Goal: Check status: Check status

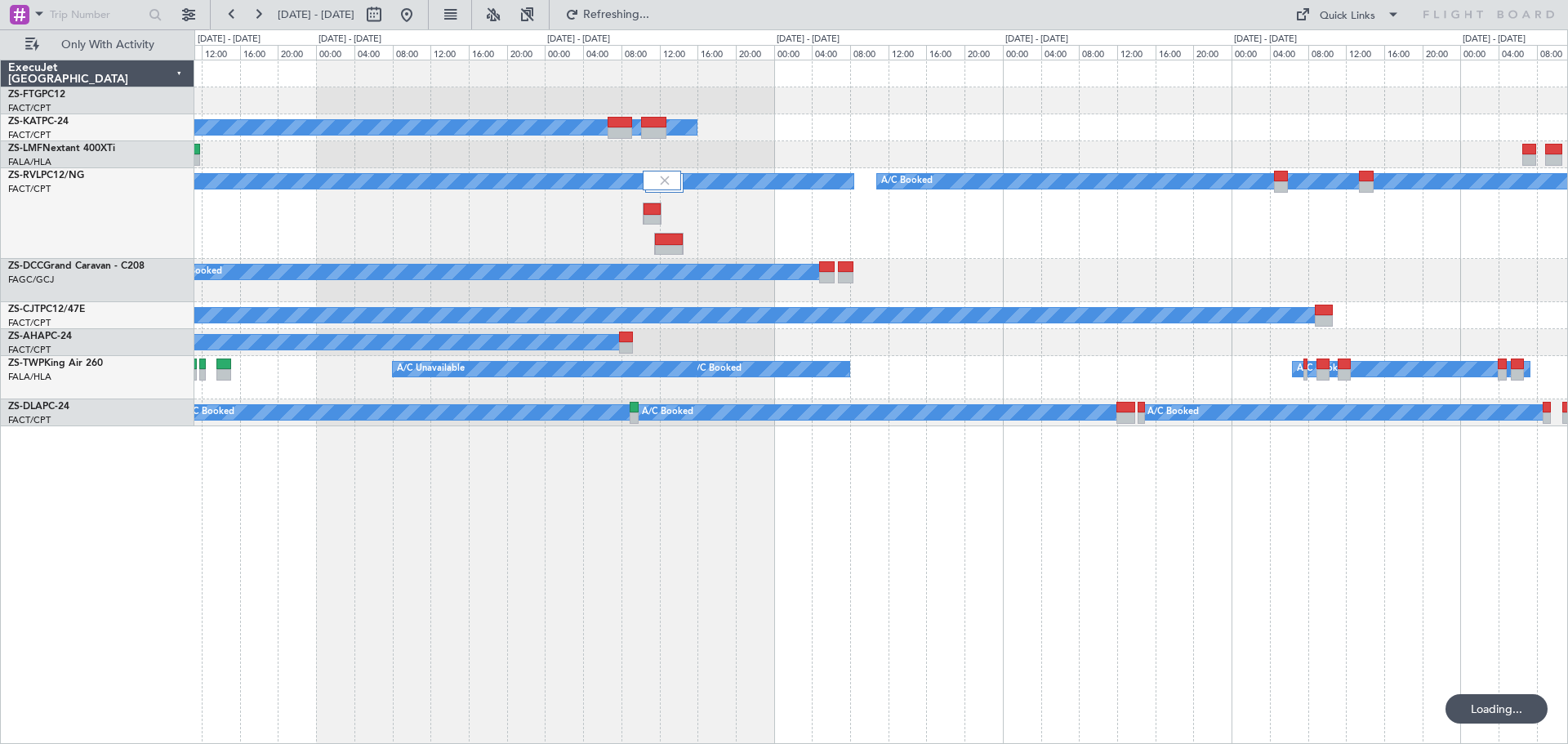
click at [859, 562] on div "A/C Booked A/C Booked A/C Unavailable A/C Booked A/C Booked A/C Booked A/C Book…" at bounding box center [881, 401] width 1374 height 684
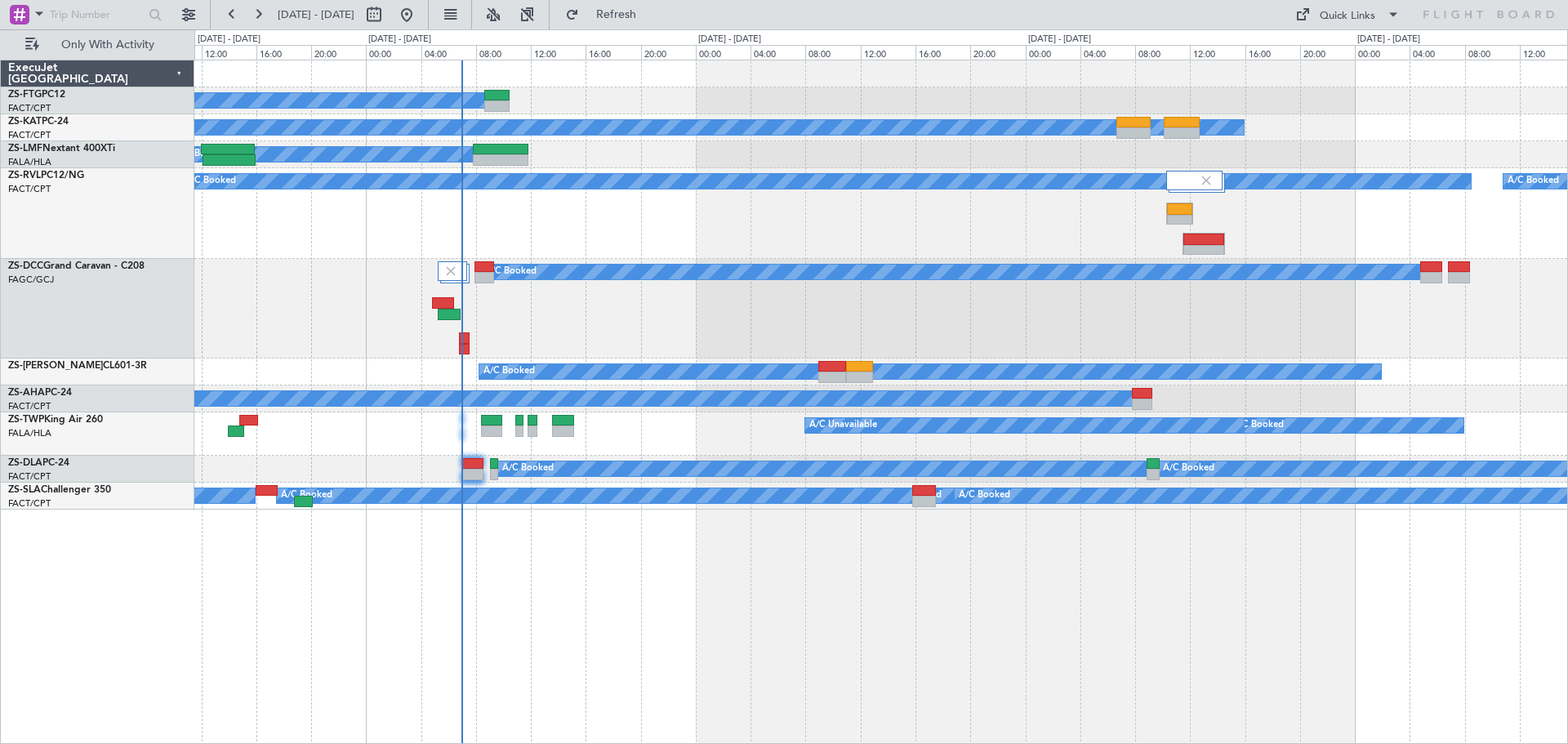
click at [555, 635] on div "A/C Booked A/C Unavailable A/C Booked A/C Booked A/C Booked A/C Booked A/C Book…" at bounding box center [881, 401] width 1374 height 684
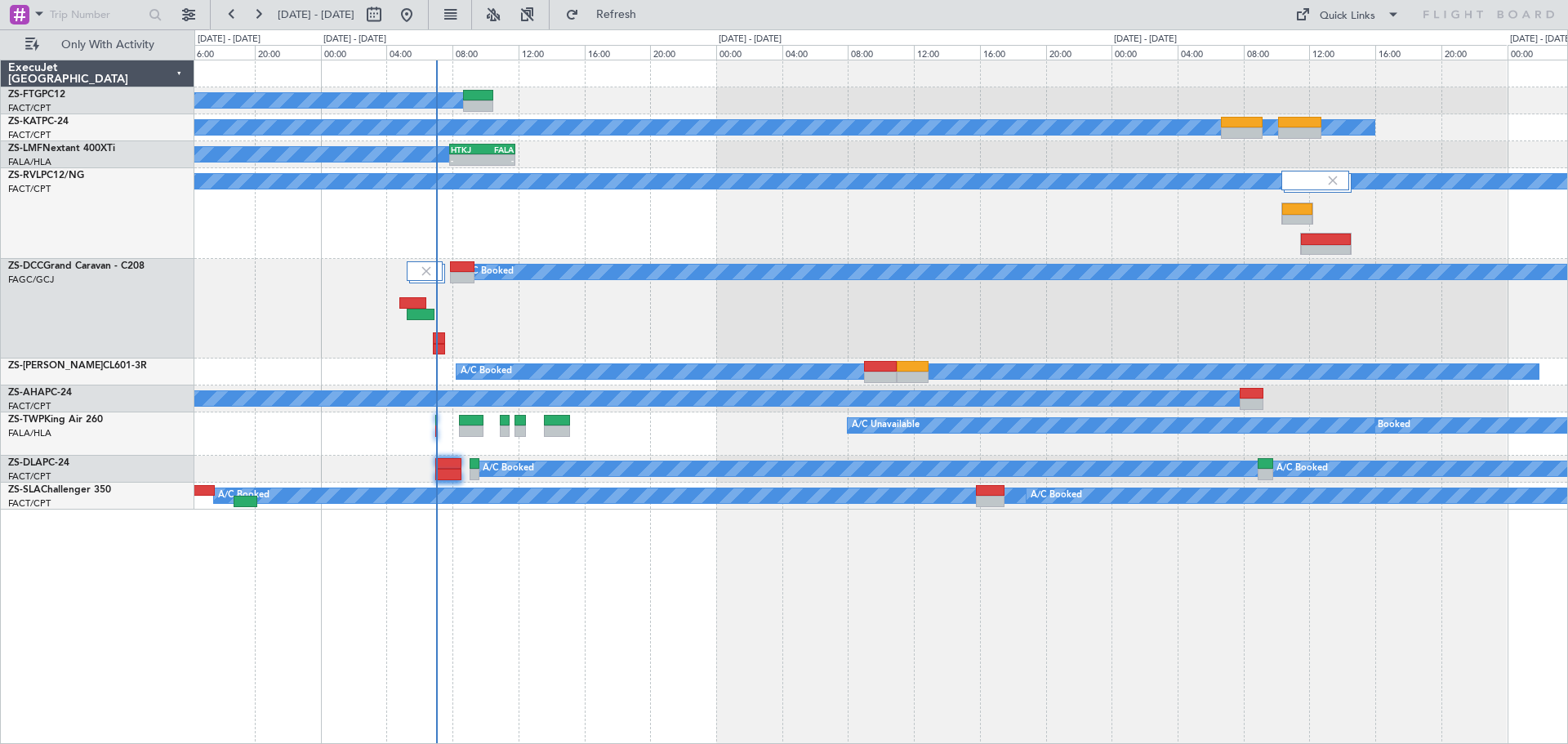
click at [683, 609] on div "A/C Booked A/C Unavailable A/C Booked A/C Booked - - HTKJ 07:50 Z FALA 11:50 Z …" at bounding box center [881, 401] width 1374 height 684
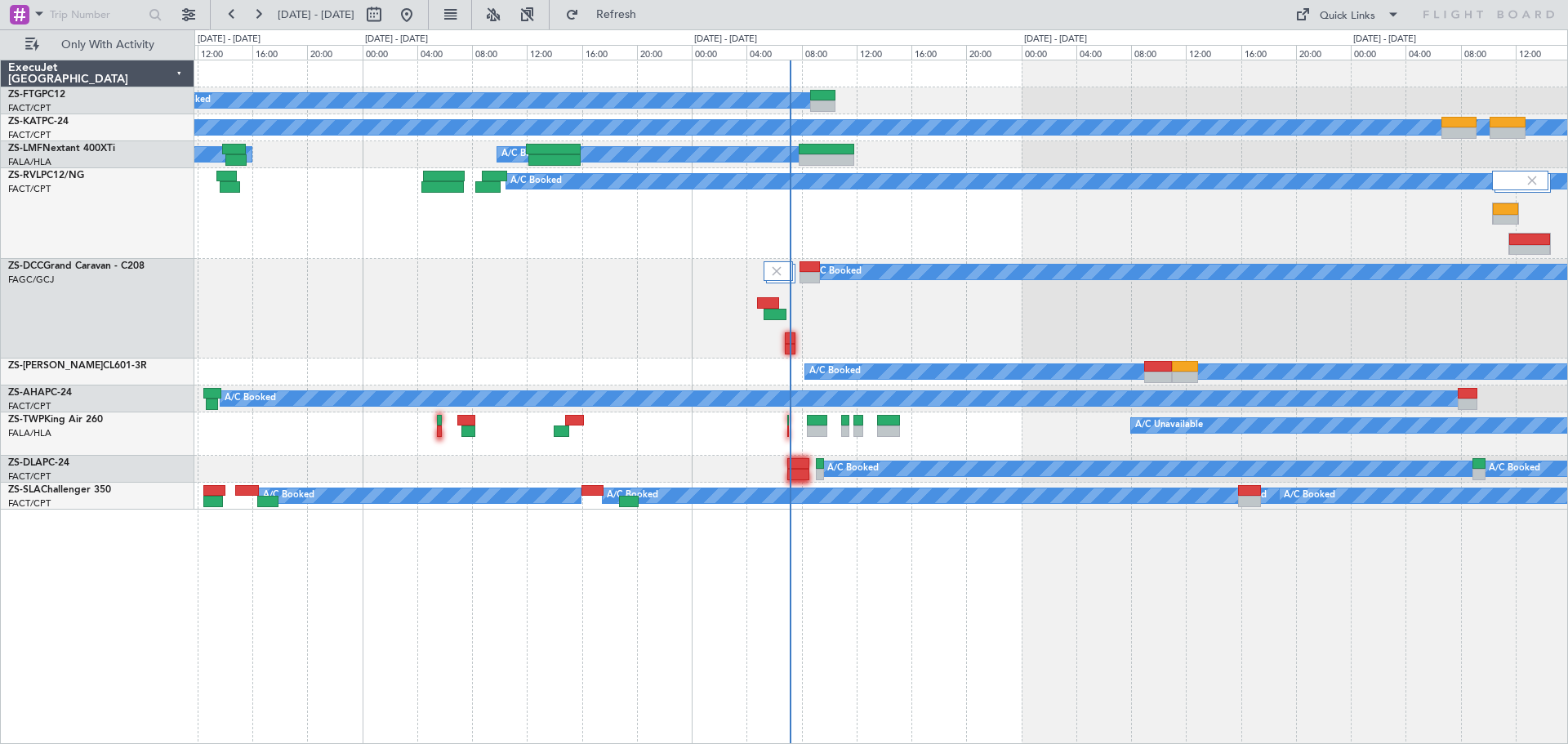
click at [969, 577] on div "A/C Booked A/C Unavailable A/C Booked A/C Booked A/C Booked A/C Booked A/C Book…" at bounding box center [881, 401] width 1374 height 684
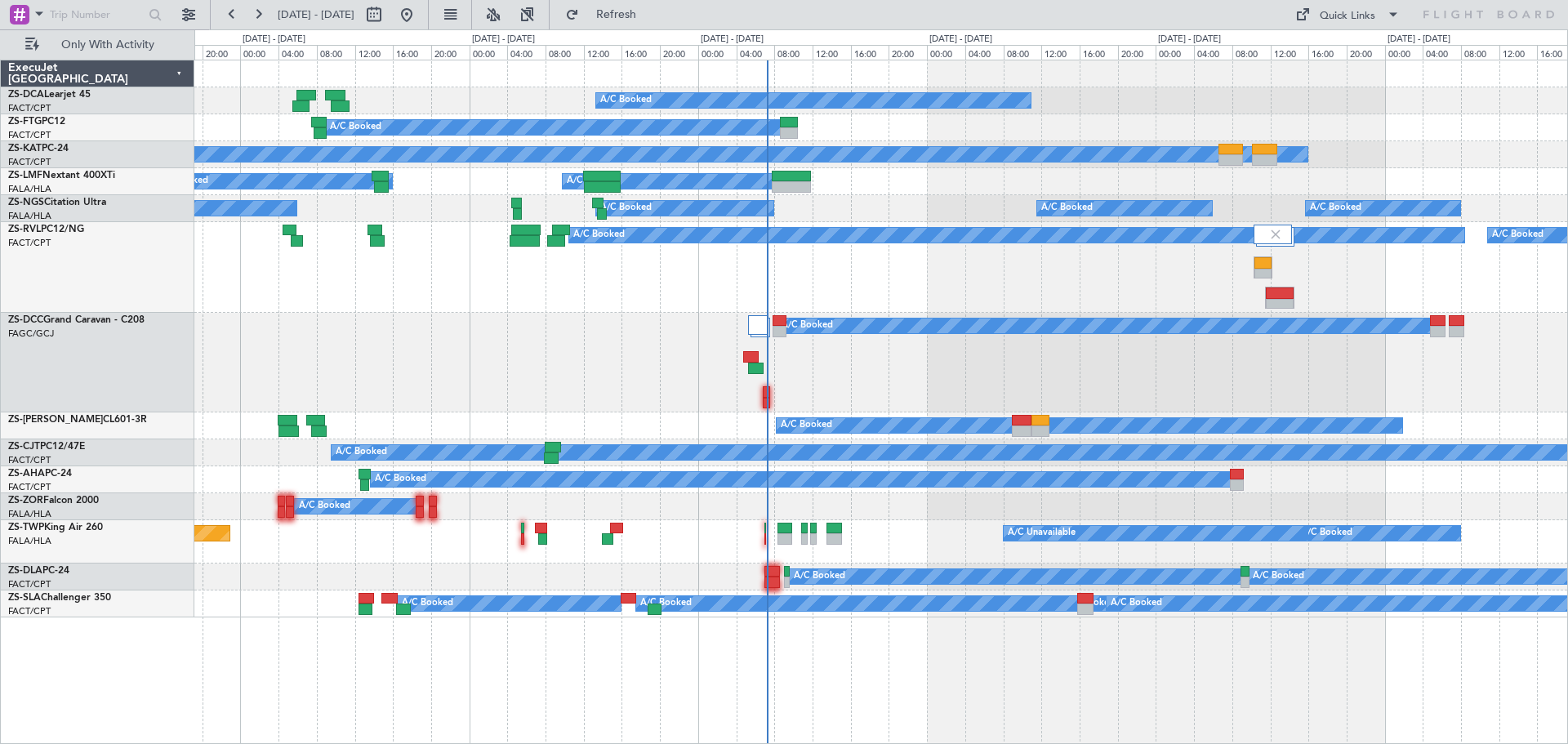
click at [717, 639] on div "A/C Booked A/C Booked A/C Unavailable A/C Booked A/C Booked A/C Booked A/C Book…" at bounding box center [881, 401] width 1374 height 684
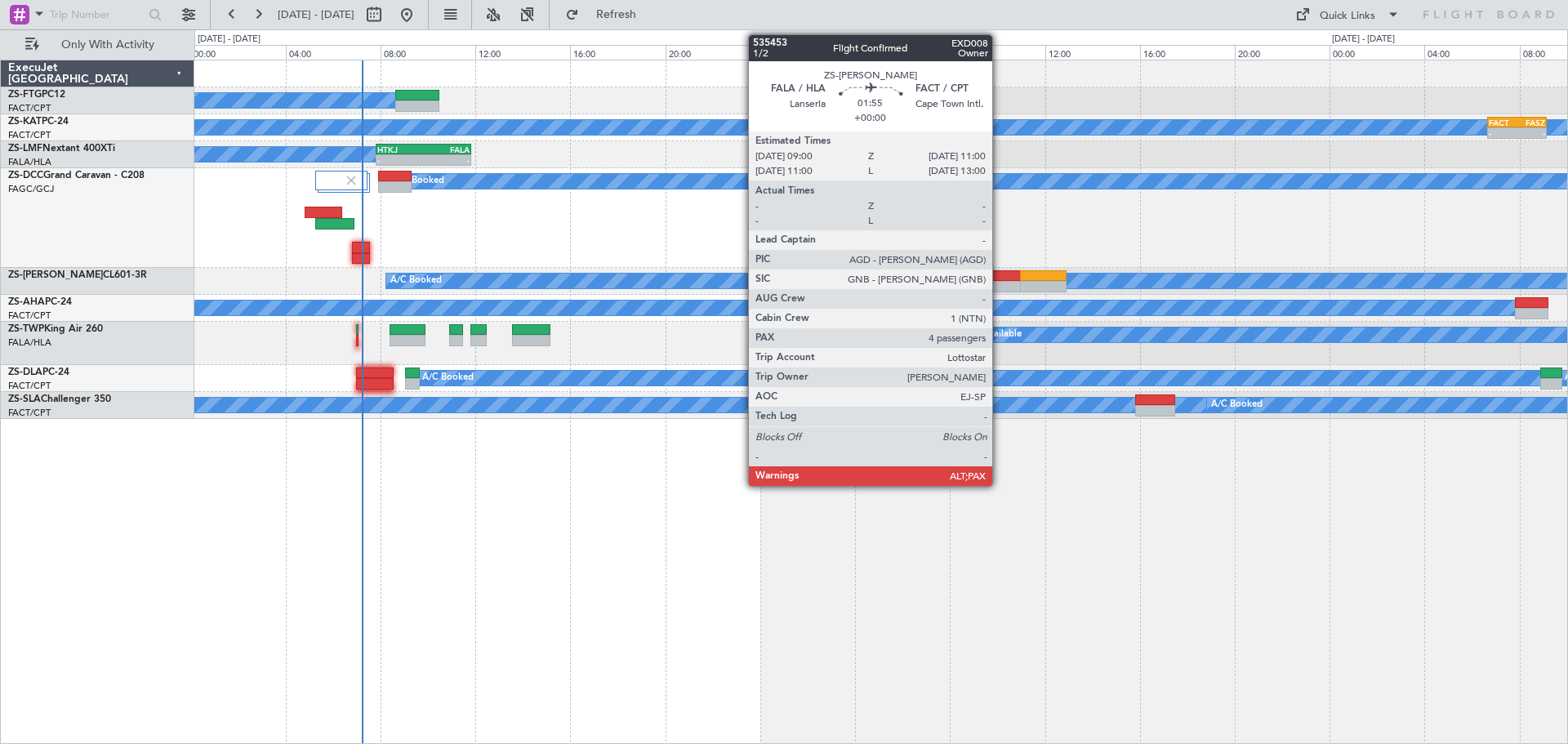
click at [1000, 280] on div at bounding box center [997, 275] width 49 height 12
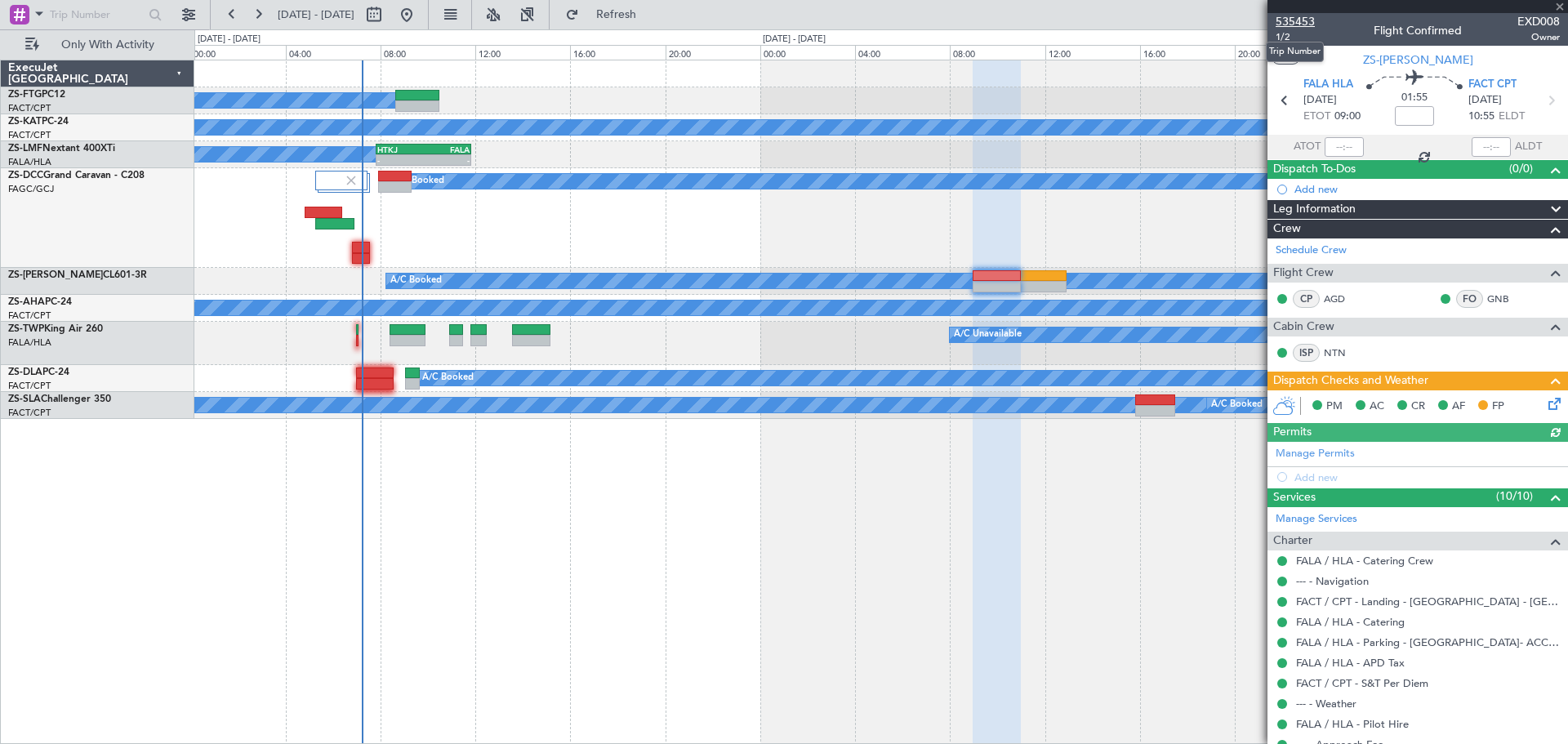
click at [1291, 14] on span "535453" at bounding box center [1295, 22] width 40 height 17
click at [1557, 7] on span at bounding box center [1560, 7] width 16 height 14
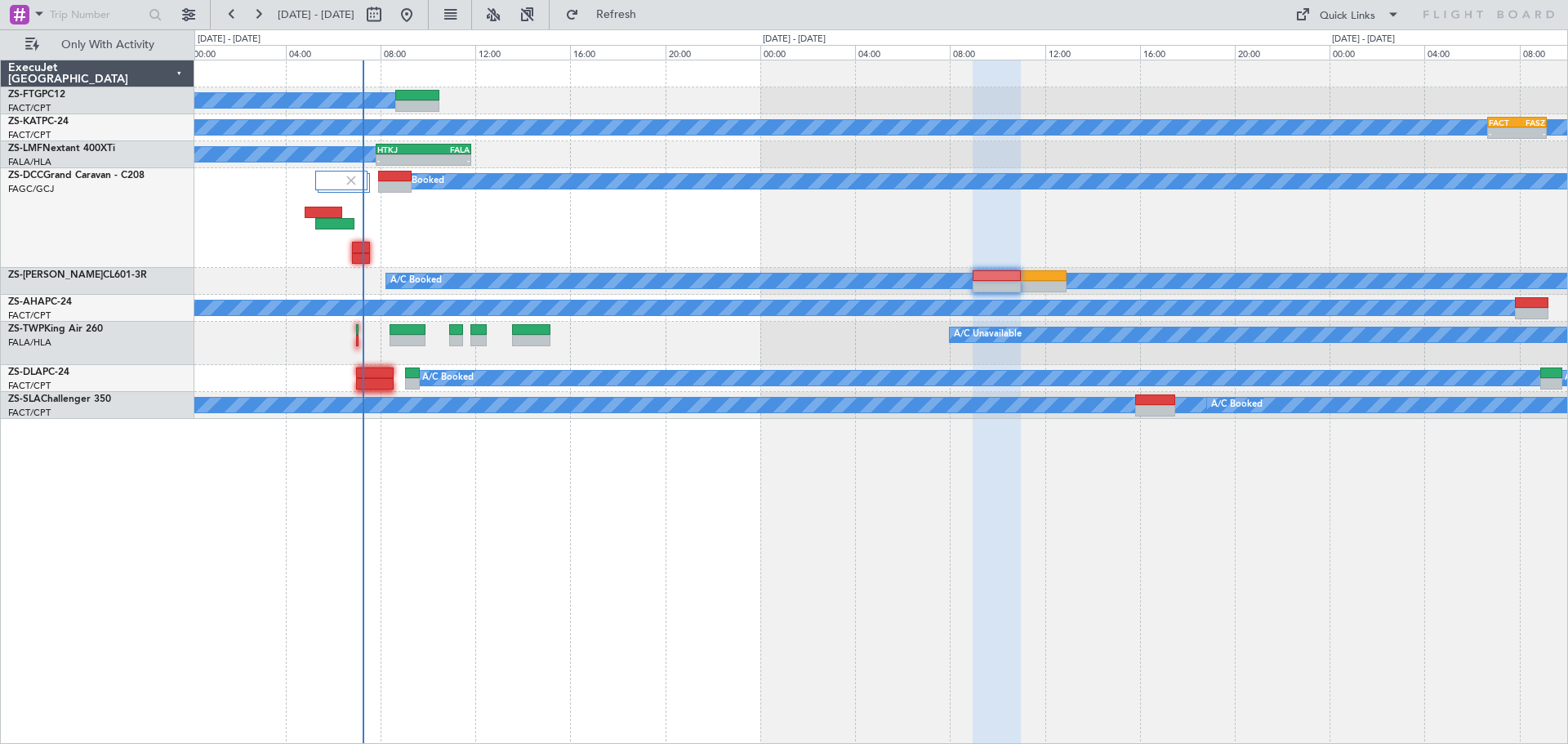
type input "0"
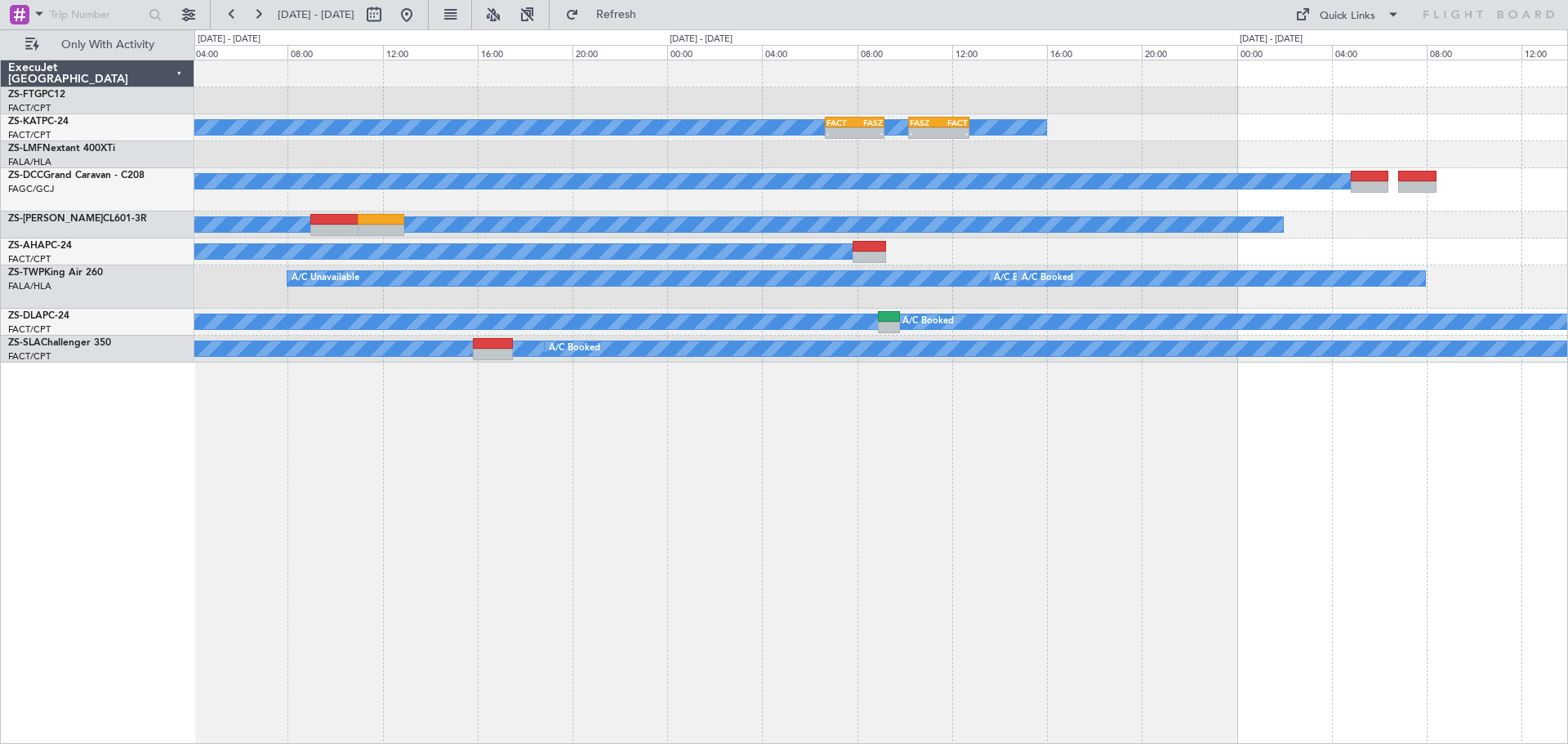
click at [586, 524] on div "A/C Unavailable - - FACT 06:40 Z FASZ 09:10 Z - - FASZ 10:10 Z FACT 12:45 Z A/C…" at bounding box center [881, 401] width 1374 height 684
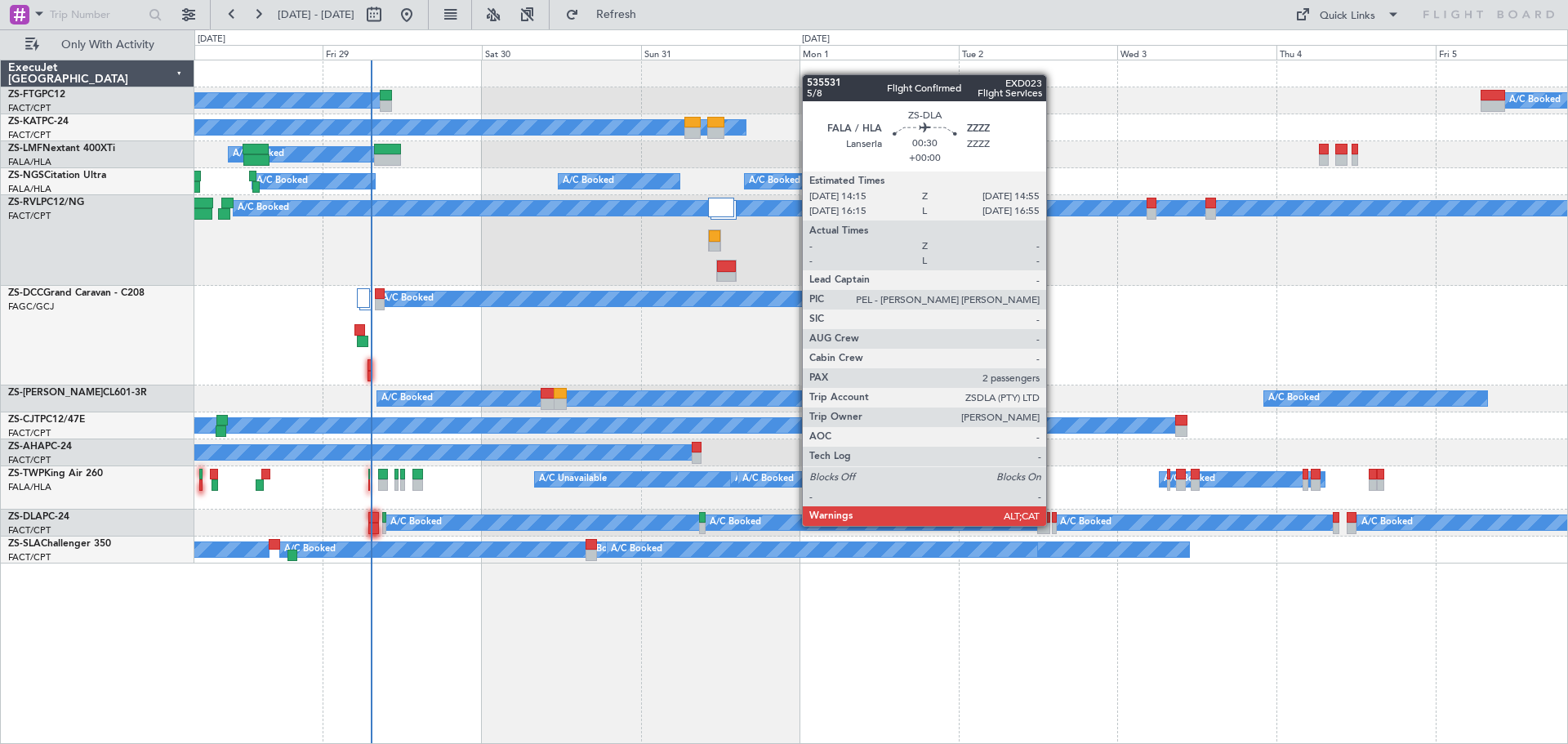
click at [1053, 524] on div at bounding box center [1054, 528] width 5 height 12
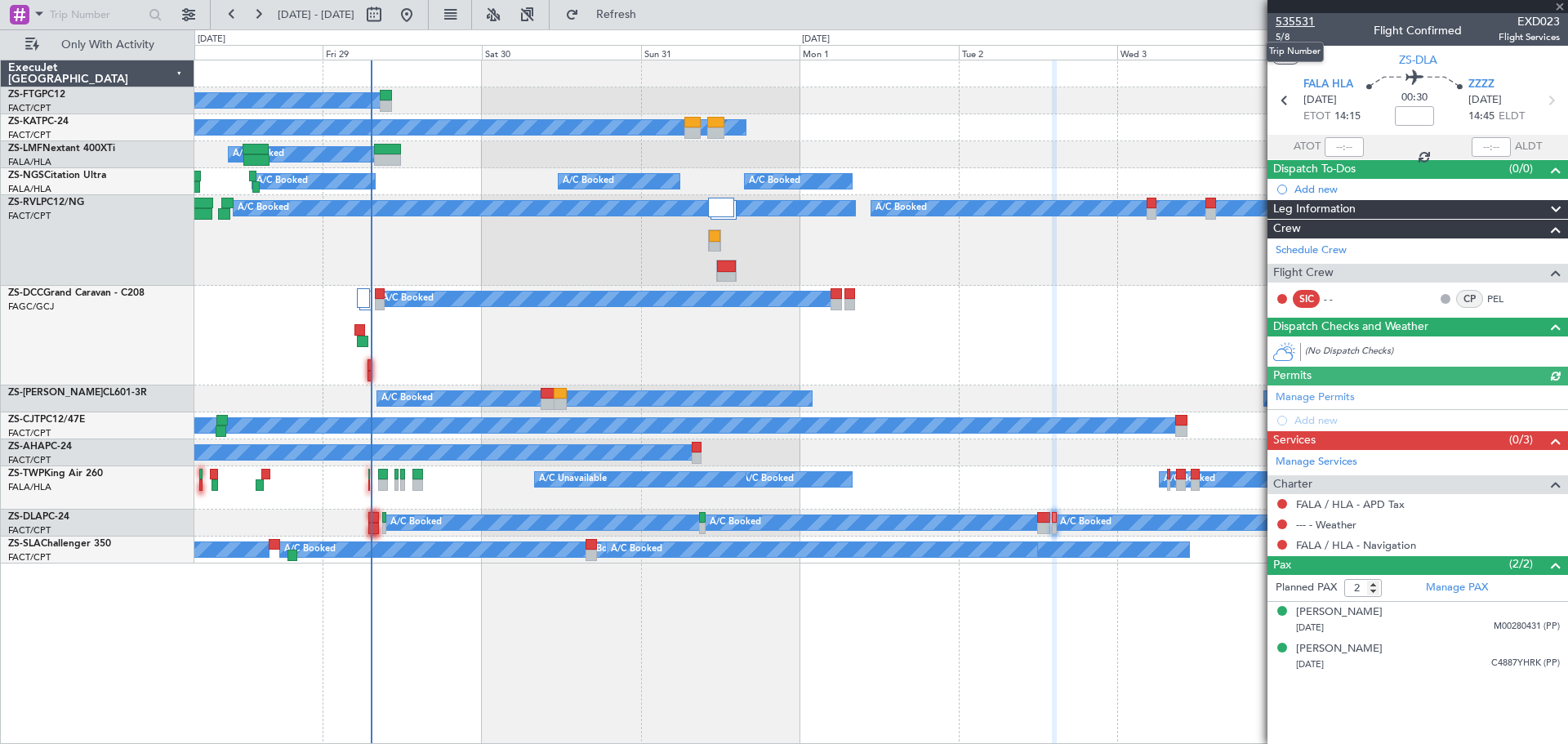
click at [1297, 19] on span "535531" at bounding box center [1295, 22] width 40 height 17
